Goal: Information Seeking & Learning: Learn about a topic

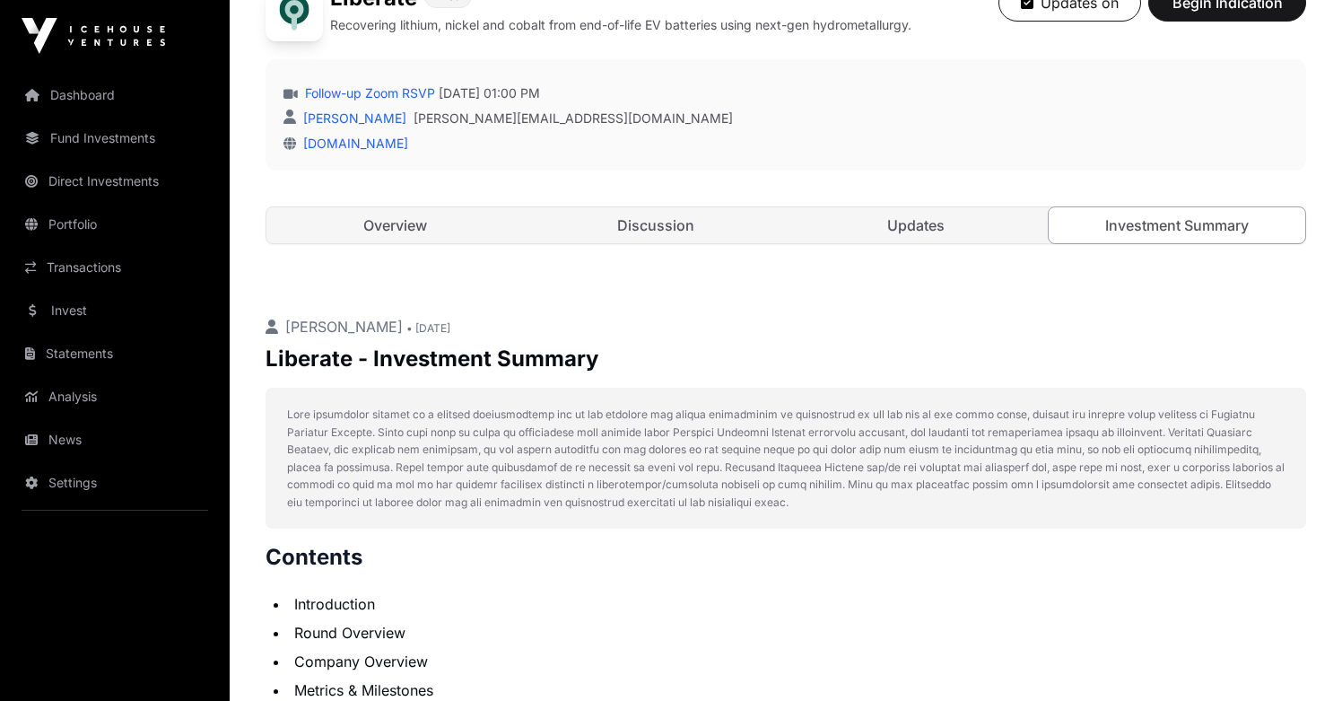
scroll to position [376, 0]
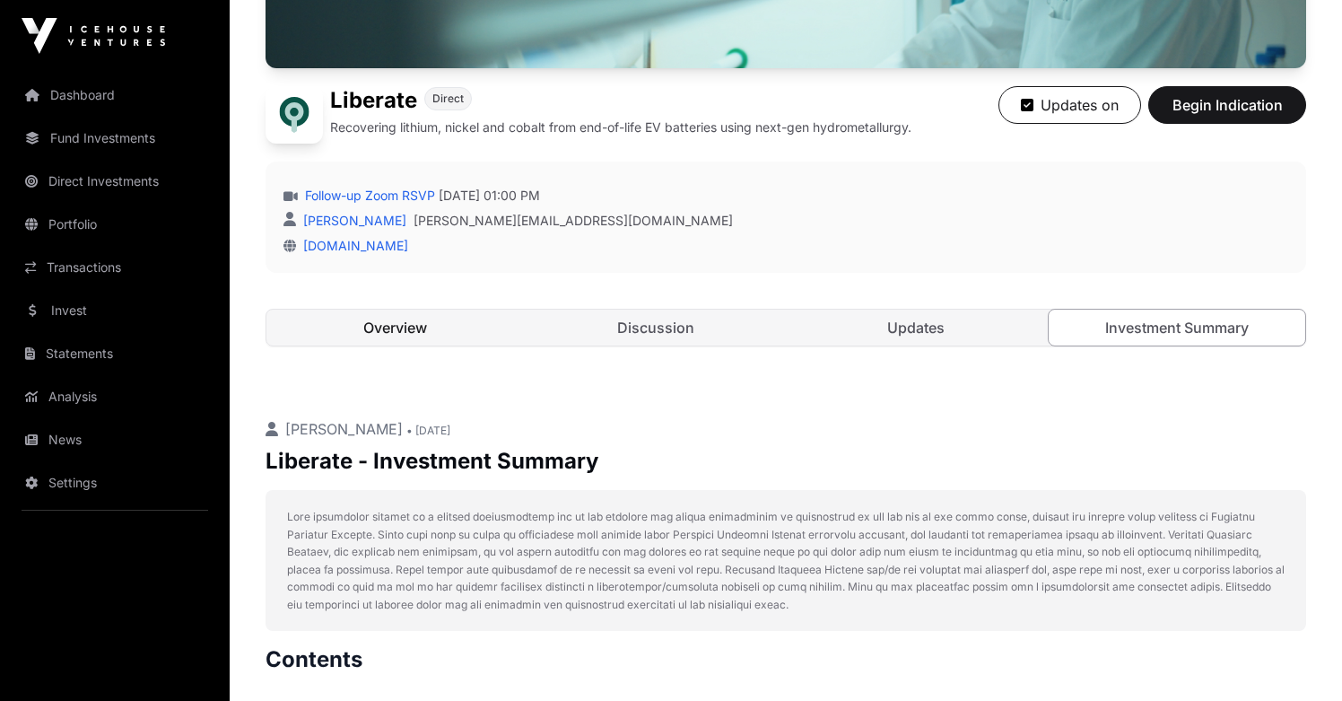
click at [433, 331] on link "Overview" at bounding box center [394, 328] width 257 height 36
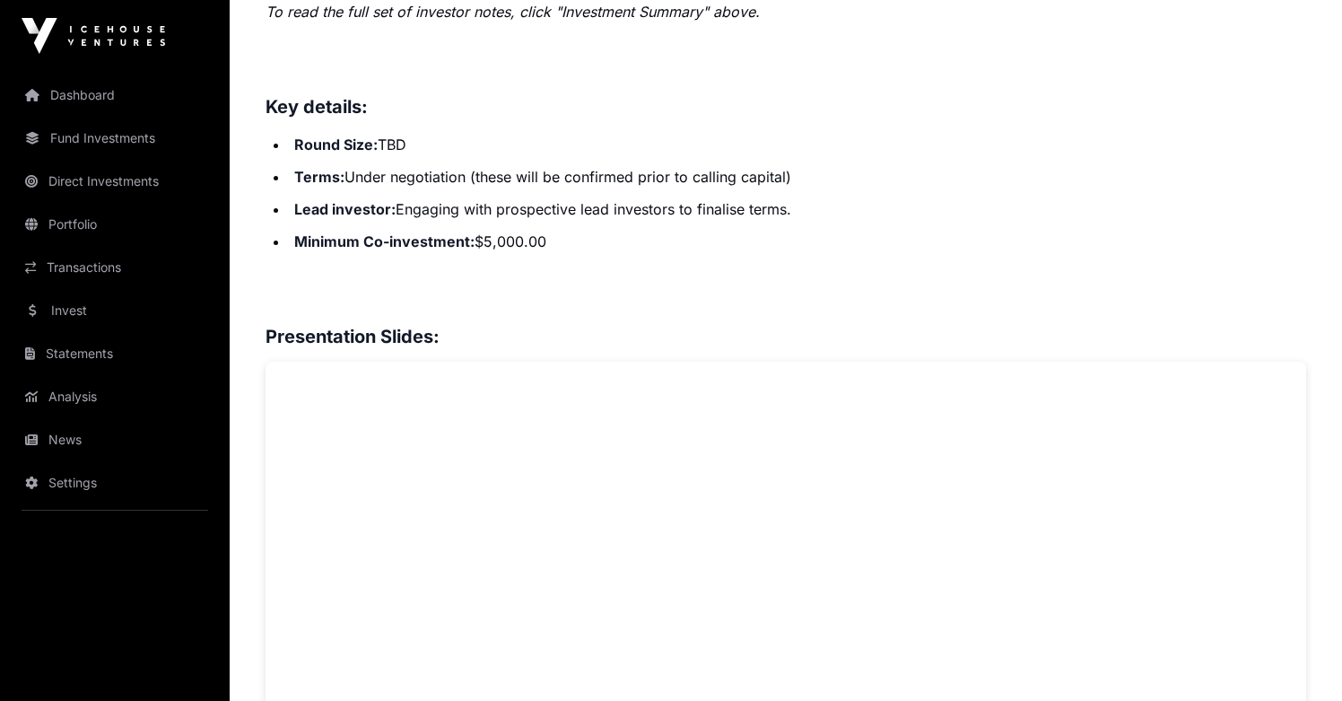
scroll to position [976, 0]
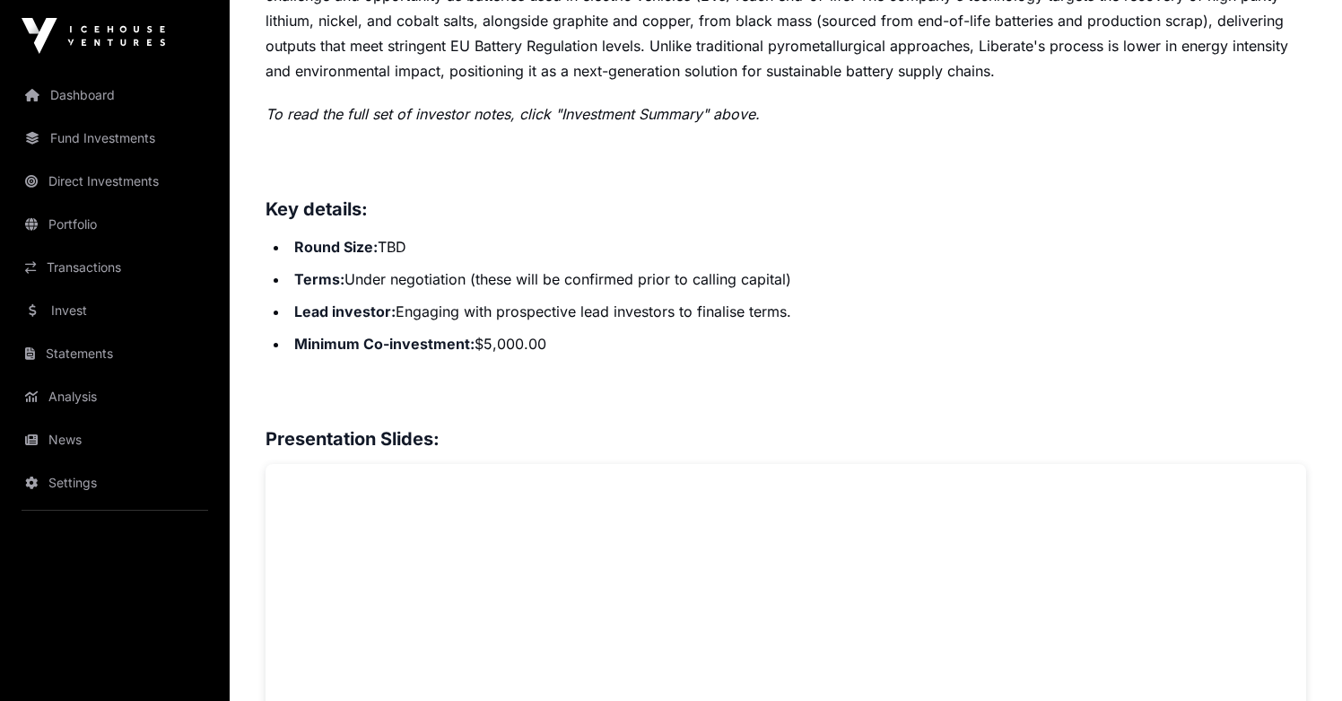
click at [519, 343] on li "Minimum Co-investment: $5,000.00" at bounding box center [797, 343] width 1017 height 25
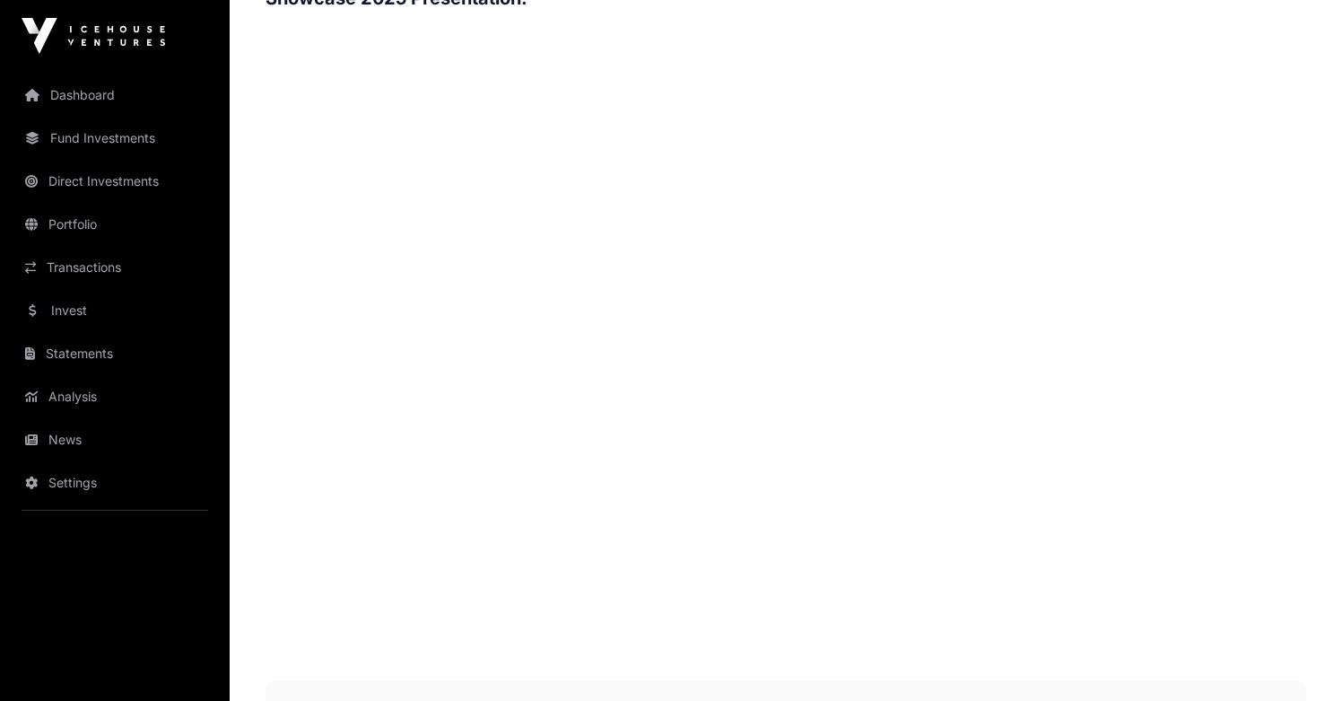
scroll to position [2063, 0]
